Goal: Task Accomplishment & Management: Use online tool/utility

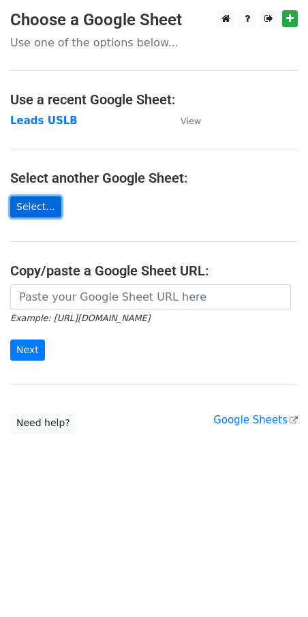
click at [29, 205] on link "Select..." at bounding box center [35, 206] width 51 height 21
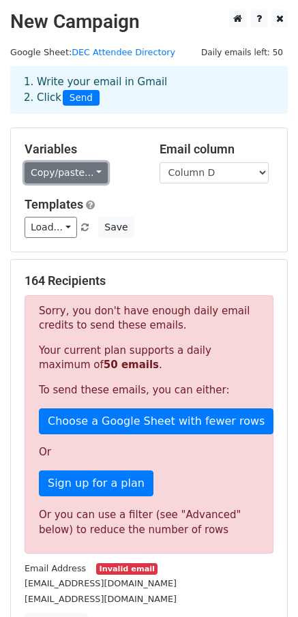
click at [89, 169] on link "Copy/paste..." at bounding box center [66, 172] width 83 height 21
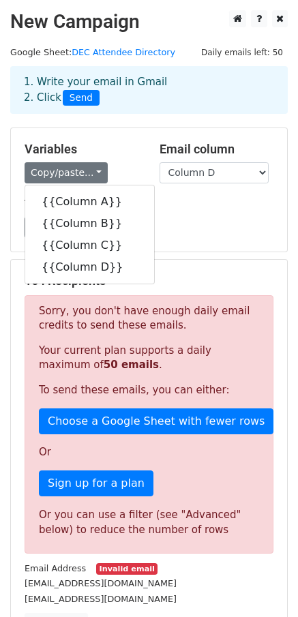
click at [183, 219] on div "Load... No templates saved Save" at bounding box center [148, 227] width 269 height 21
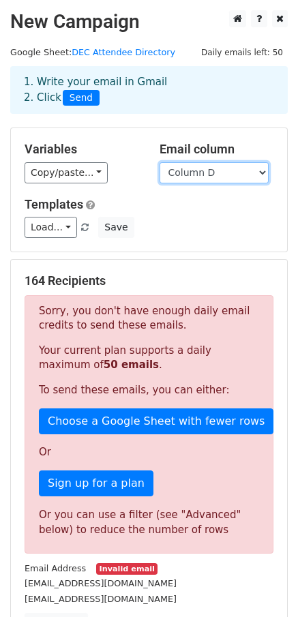
click at [262, 172] on select "Column A Column B Column C Column D" at bounding box center [214, 172] width 109 height 21
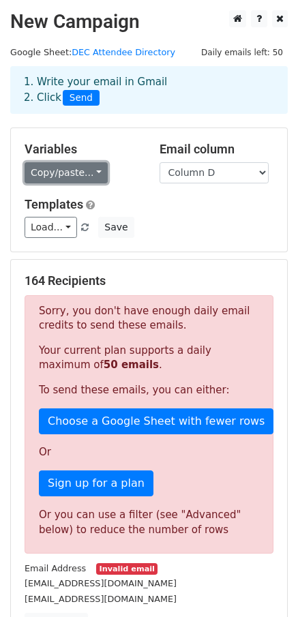
click at [88, 176] on link "Copy/paste..." at bounding box center [66, 172] width 83 height 21
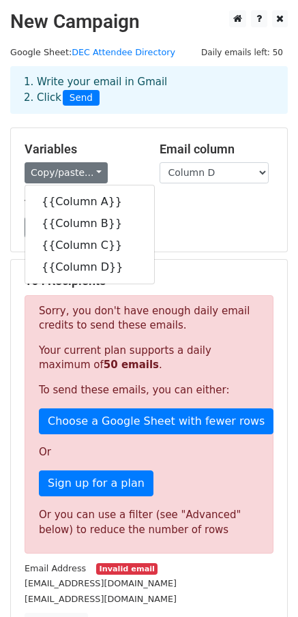
click at [123, 167] on div "Copy/paste... {{Column A}} {{Column B}} {{Column C}} {{Column D}}" at bounding box center [82, 172] width 115 height 21
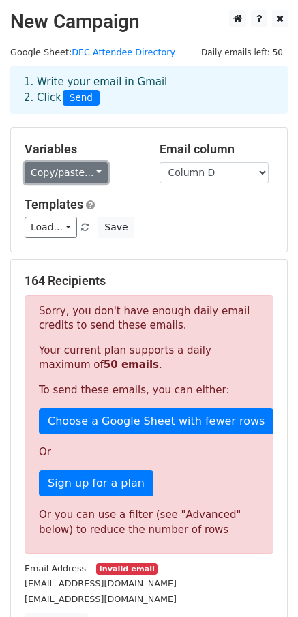
click at [82, 176] on link "Copy/paste..." at bounding box center [66, 172] width 83 height 21
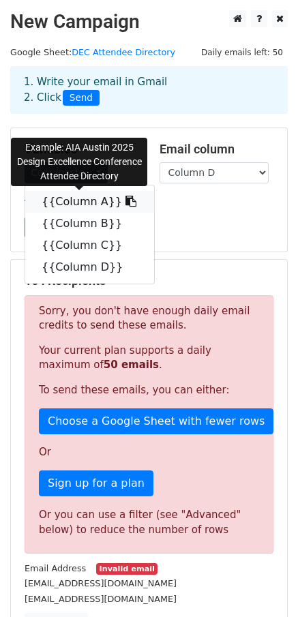
click at [81, 197] on link "{{Column A}}" at bounding box center [89, 202] width 129 height 22
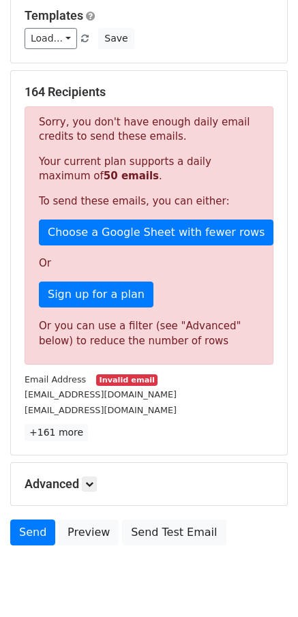
scroll to position [233, 0]
